Goal: Obtain resource: Obtain resource

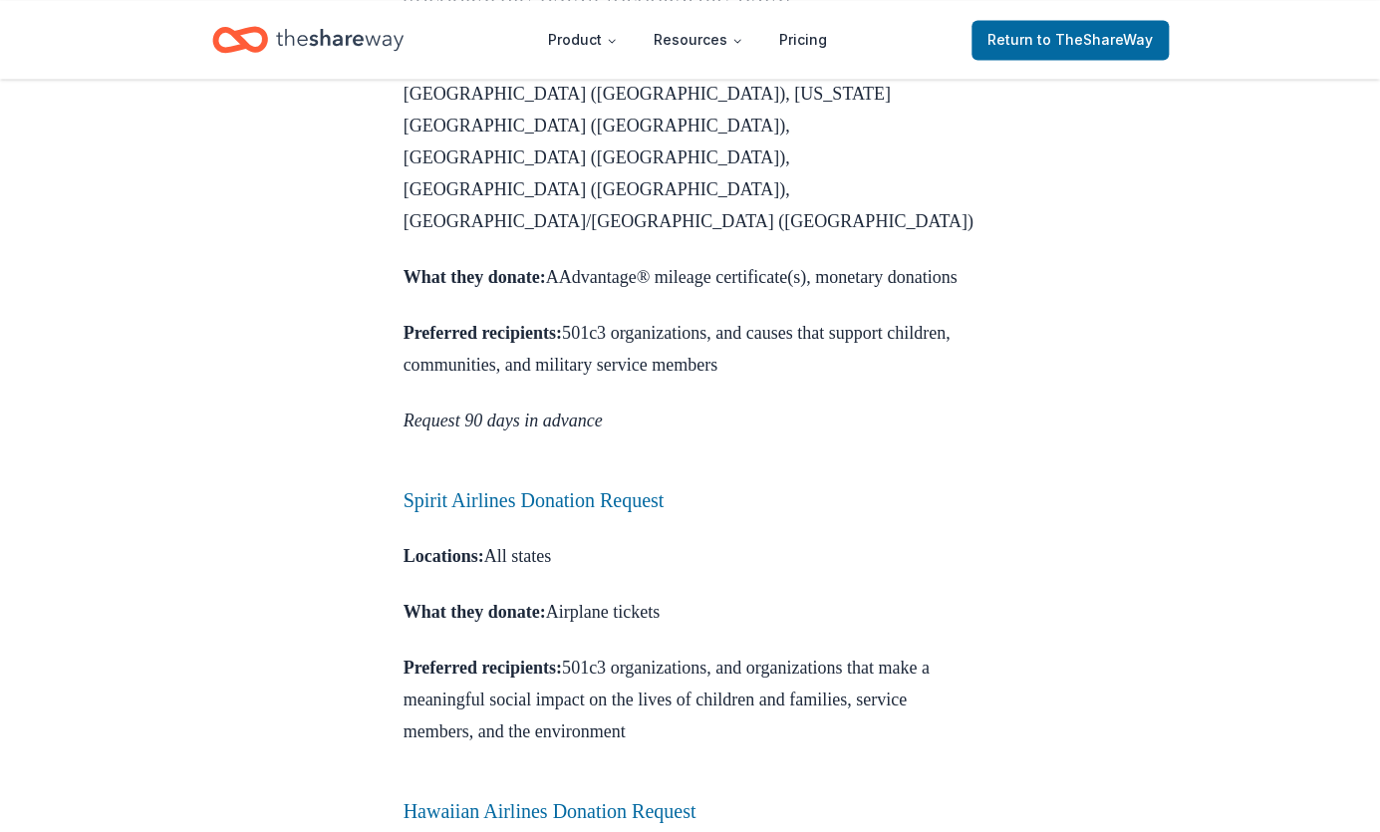
scroll to position [1449, 0]
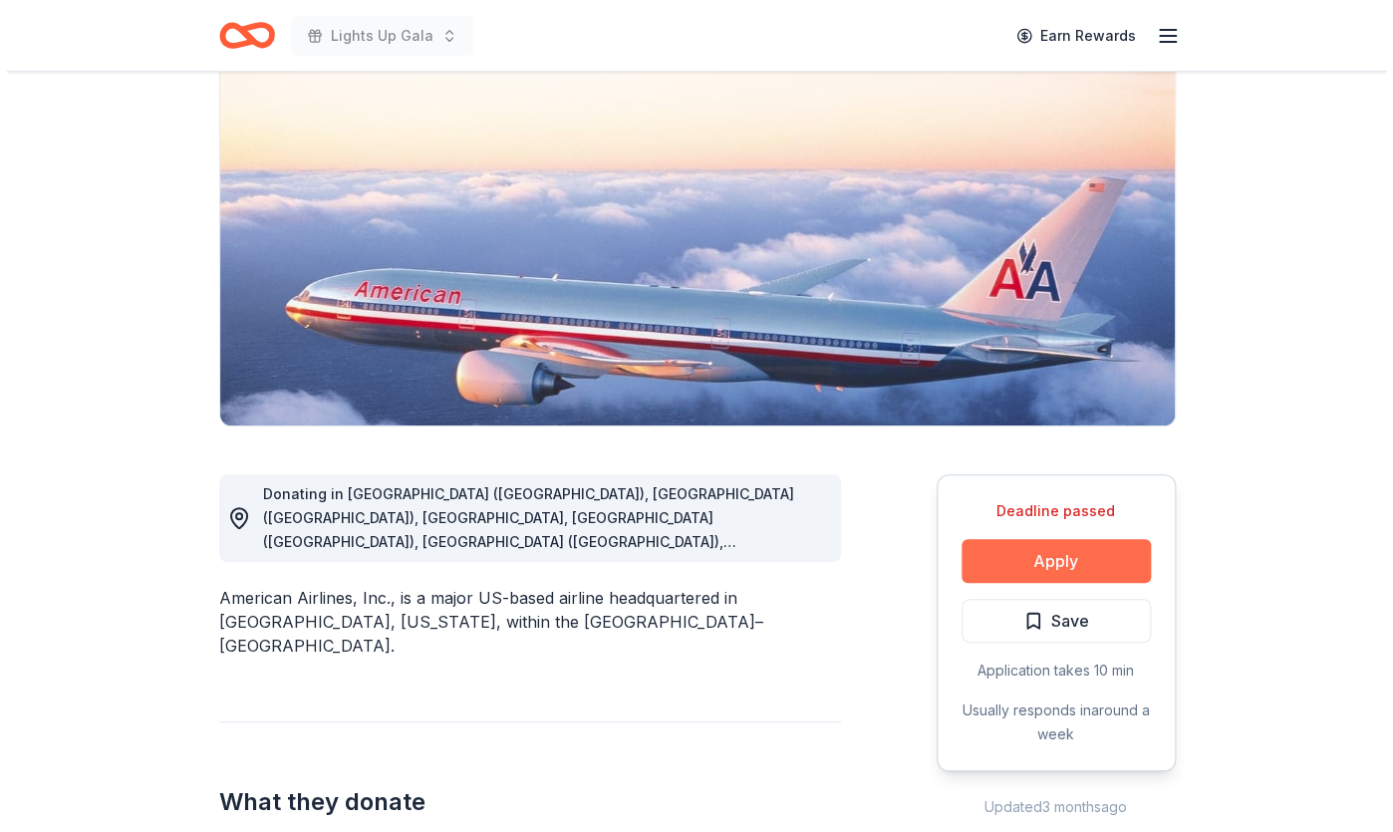
scroll to position [180, 0]
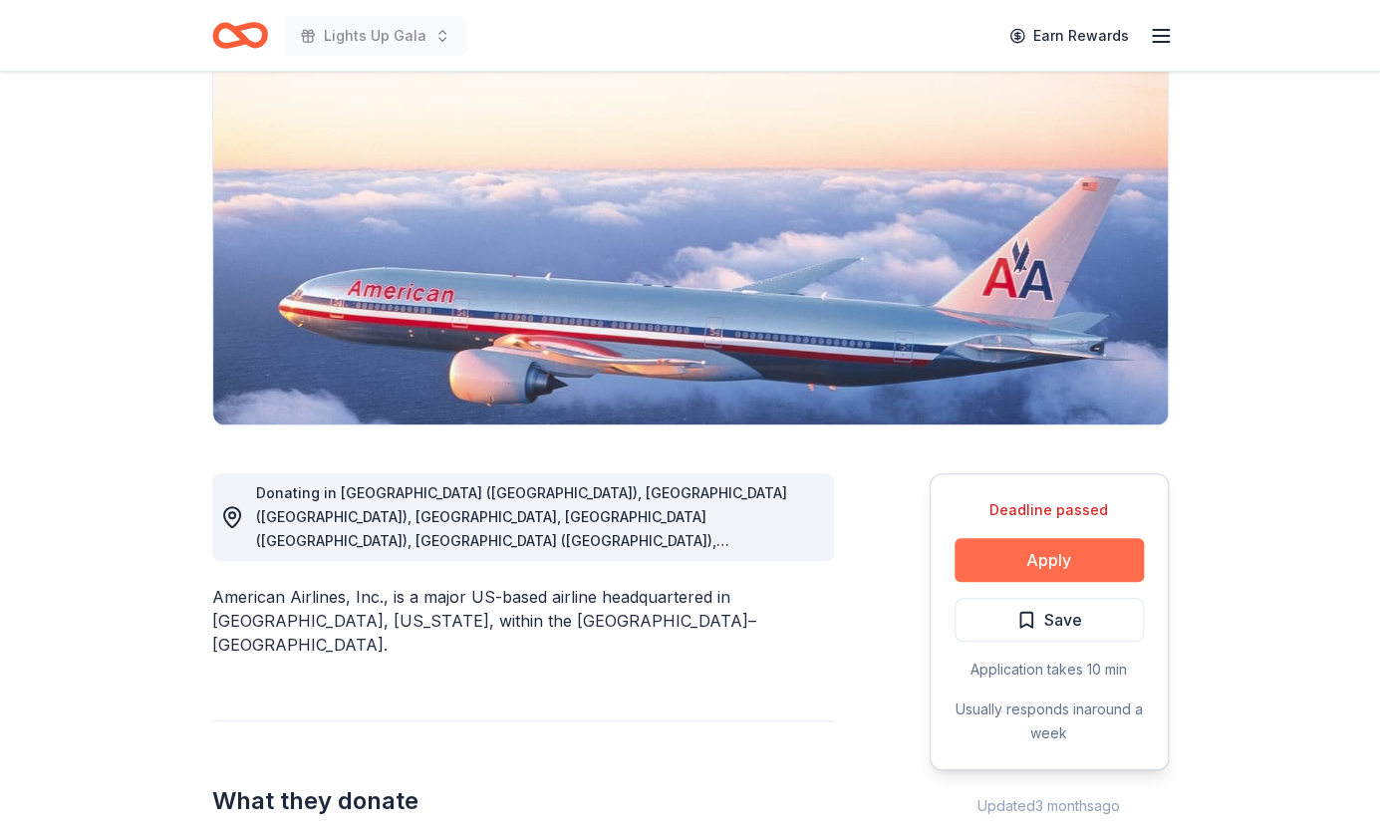
click at [1086, 549] on button "Apply" at bounding box center [1049, 560] width 189 height 44
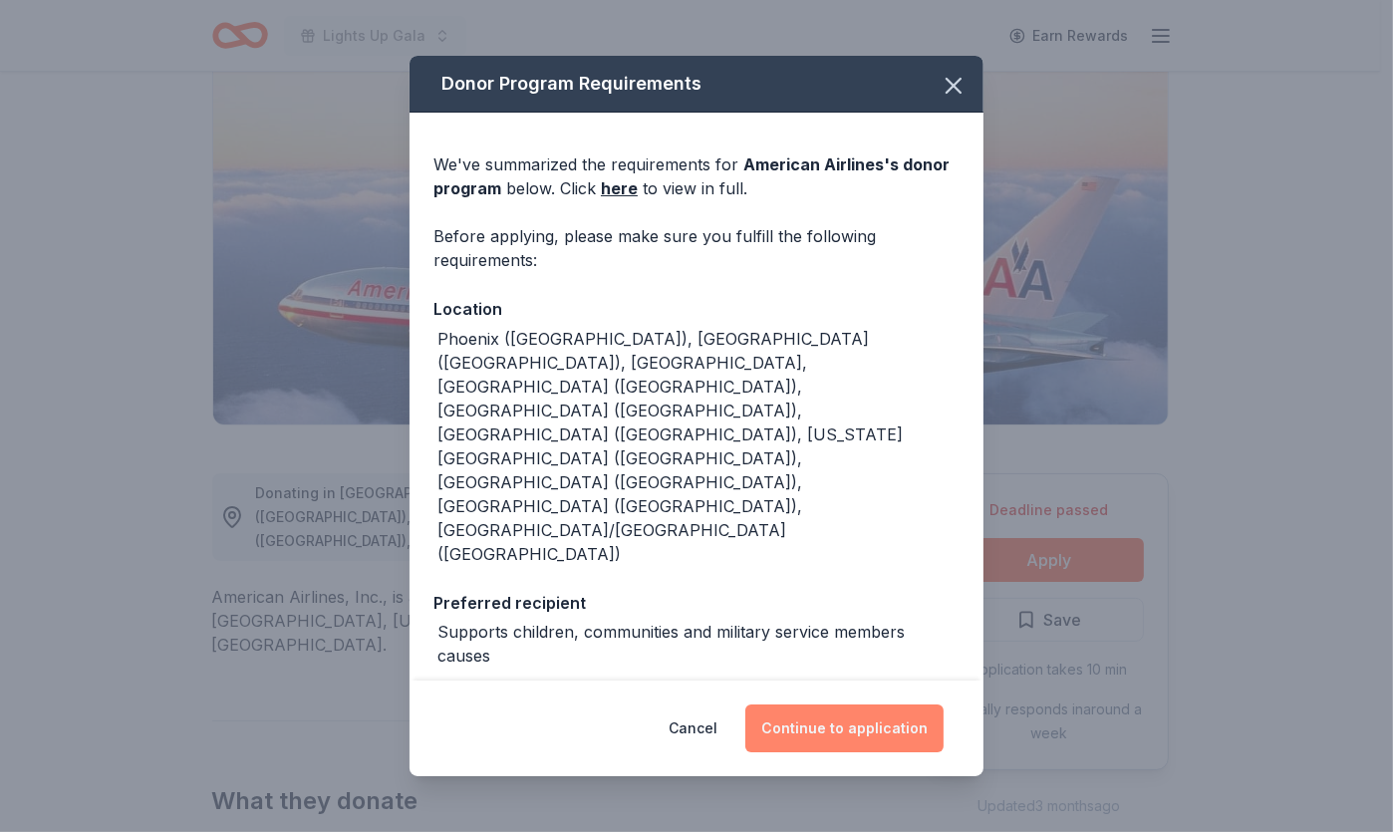
click at [849, 727] on button "Continue to application" at bounding box center [844, 729] width 198 height 48
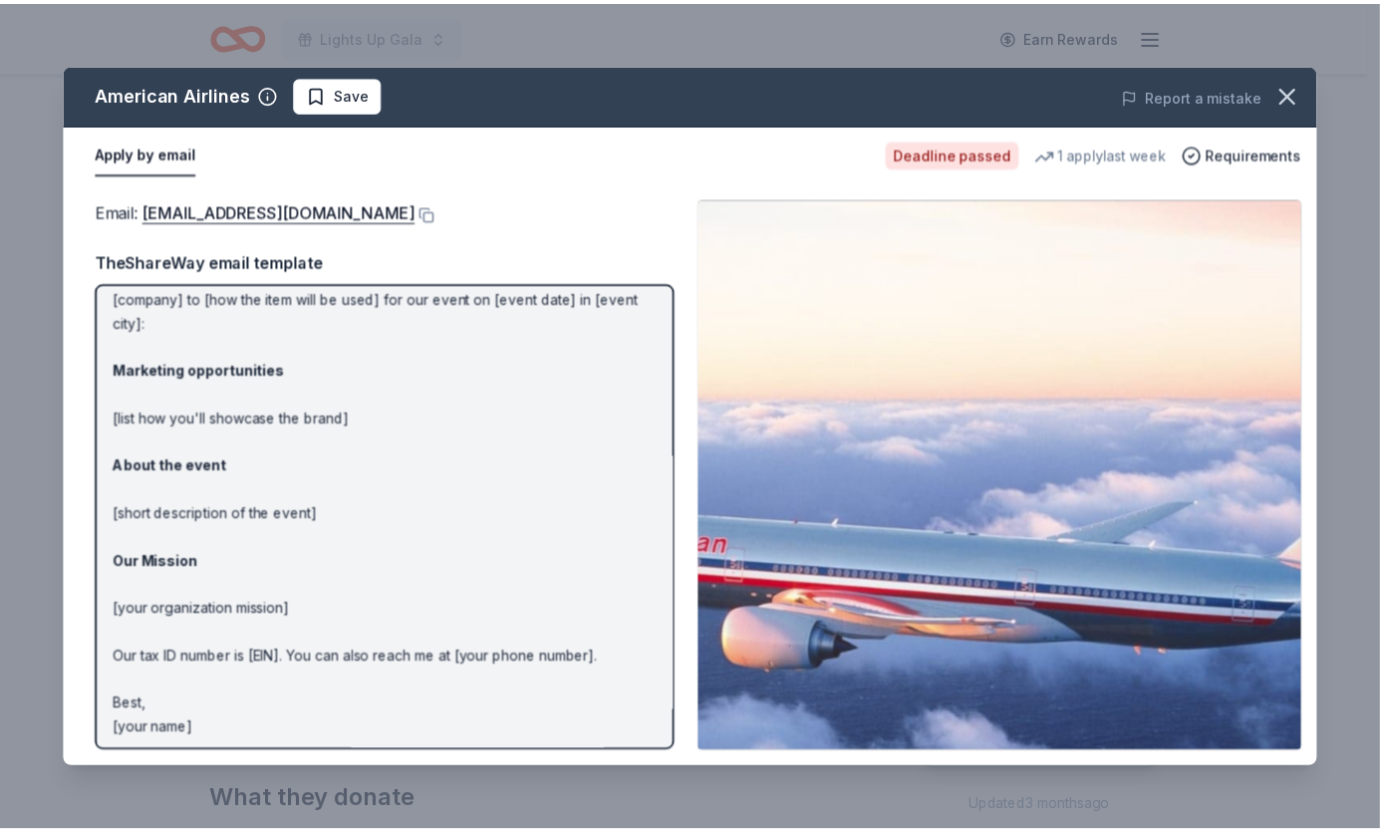
scroll to position [91, 0]
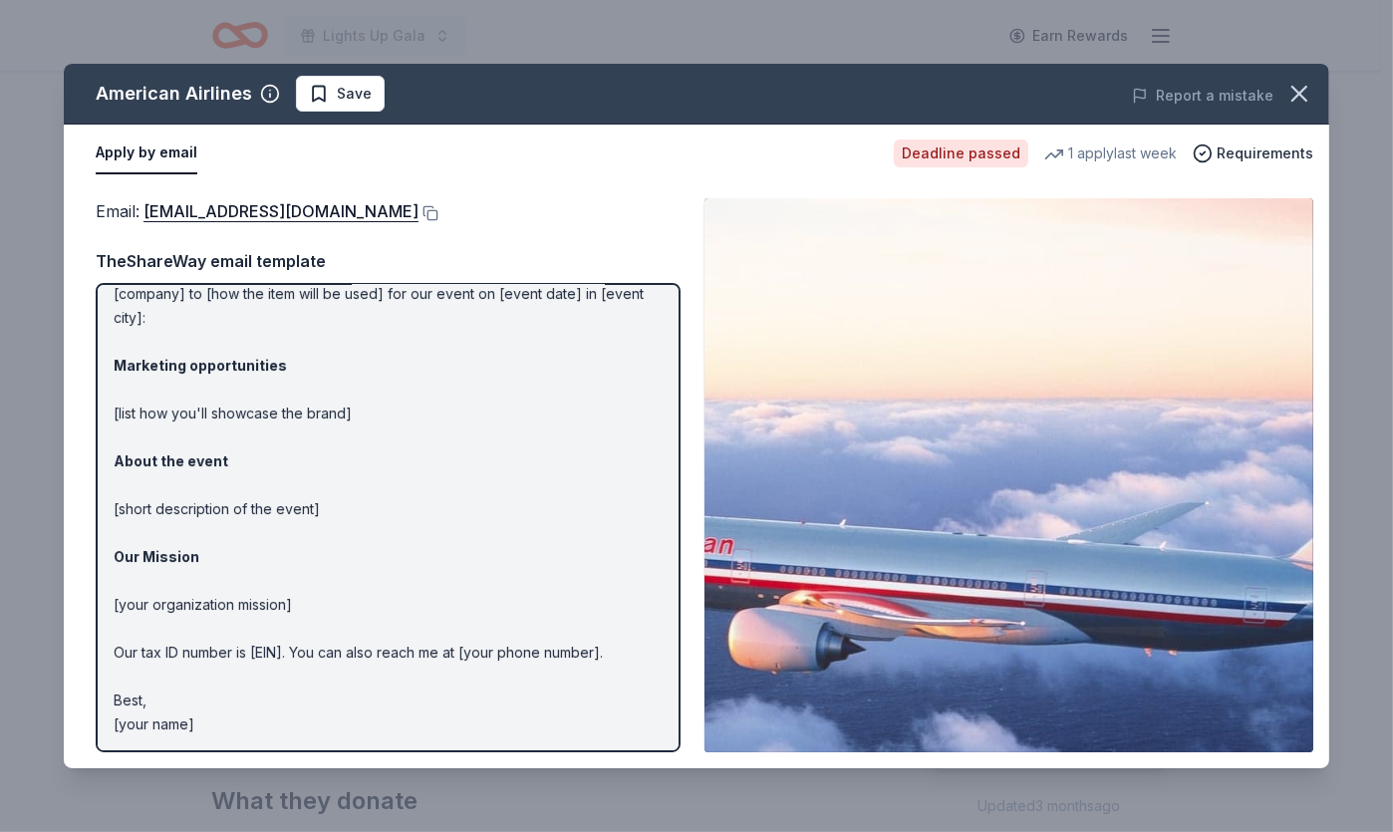
drag, startPoint x: 464, startPoint y: 213, endPoint x: 381, endPoint y: 223, distance: 84.3
click at [381, 223] on div "Email : community.relations@aa.com" at bounding box center [388, 211] width 585 height 26
click at [419, 212] on button at bounding box center [429, 213] width 20 height 16
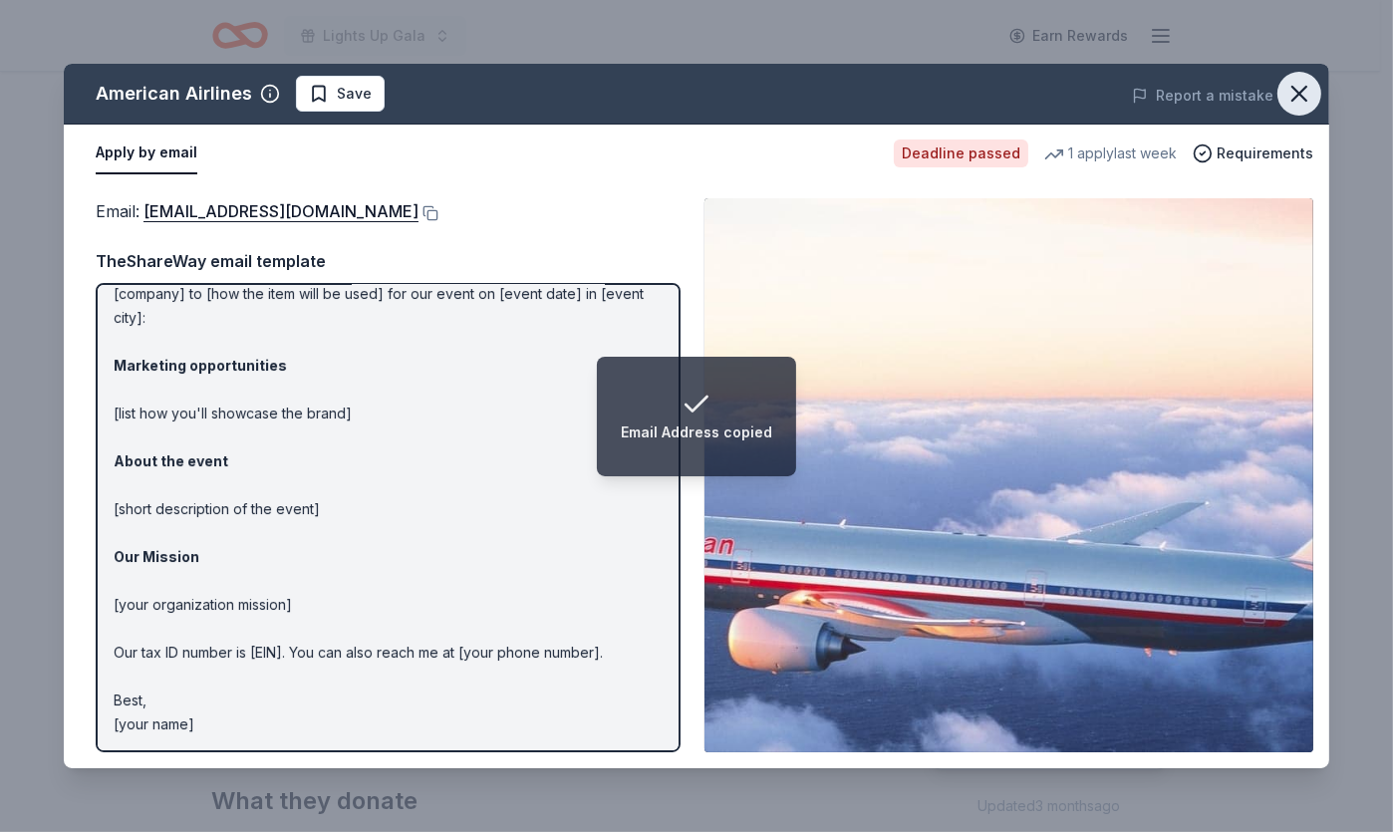
click at [1318, 88] on button "button" at bounding box center [1300, 94] width 44 height 44
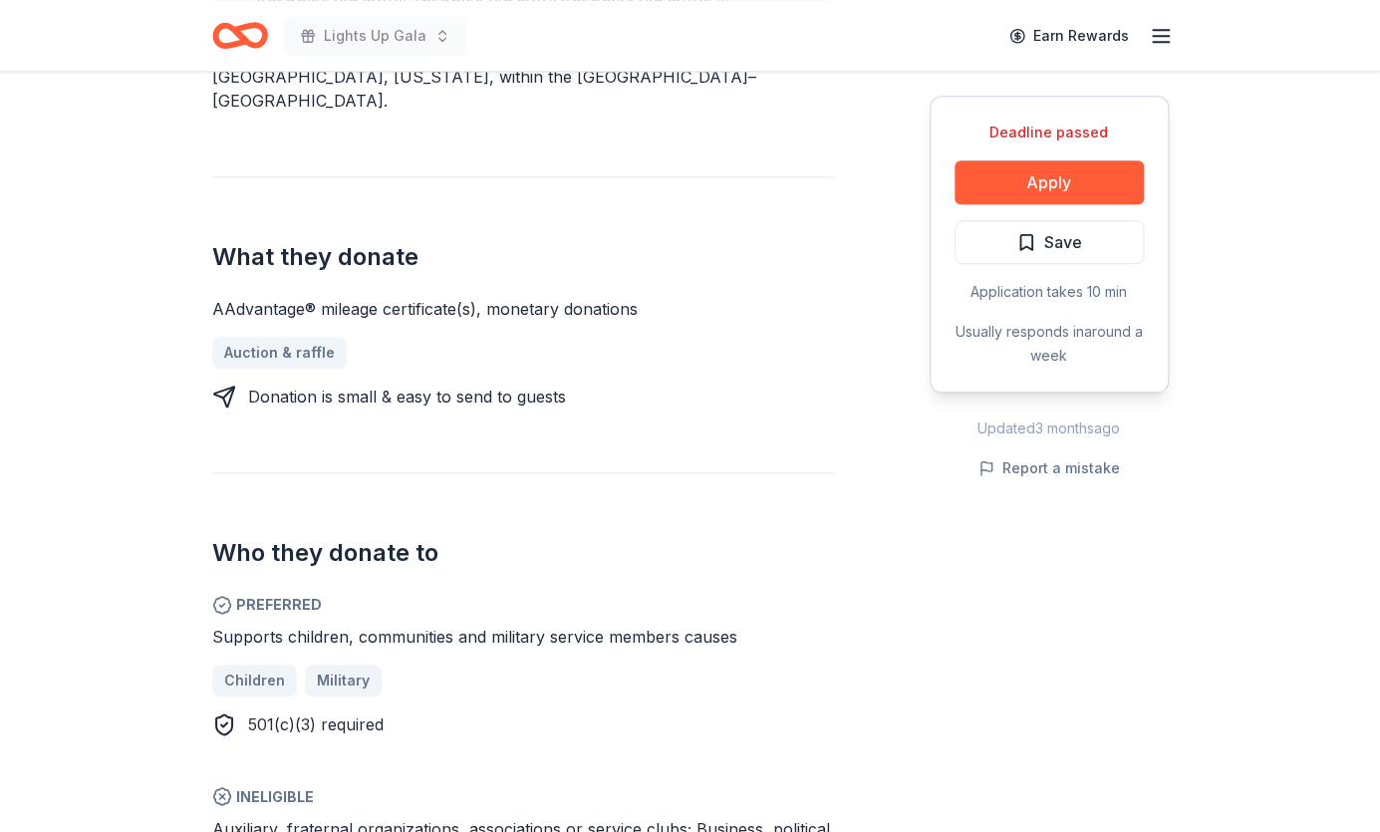
scroll to position [634, 0]
